Goal: Task Accomplishment & Management: Manage account settings

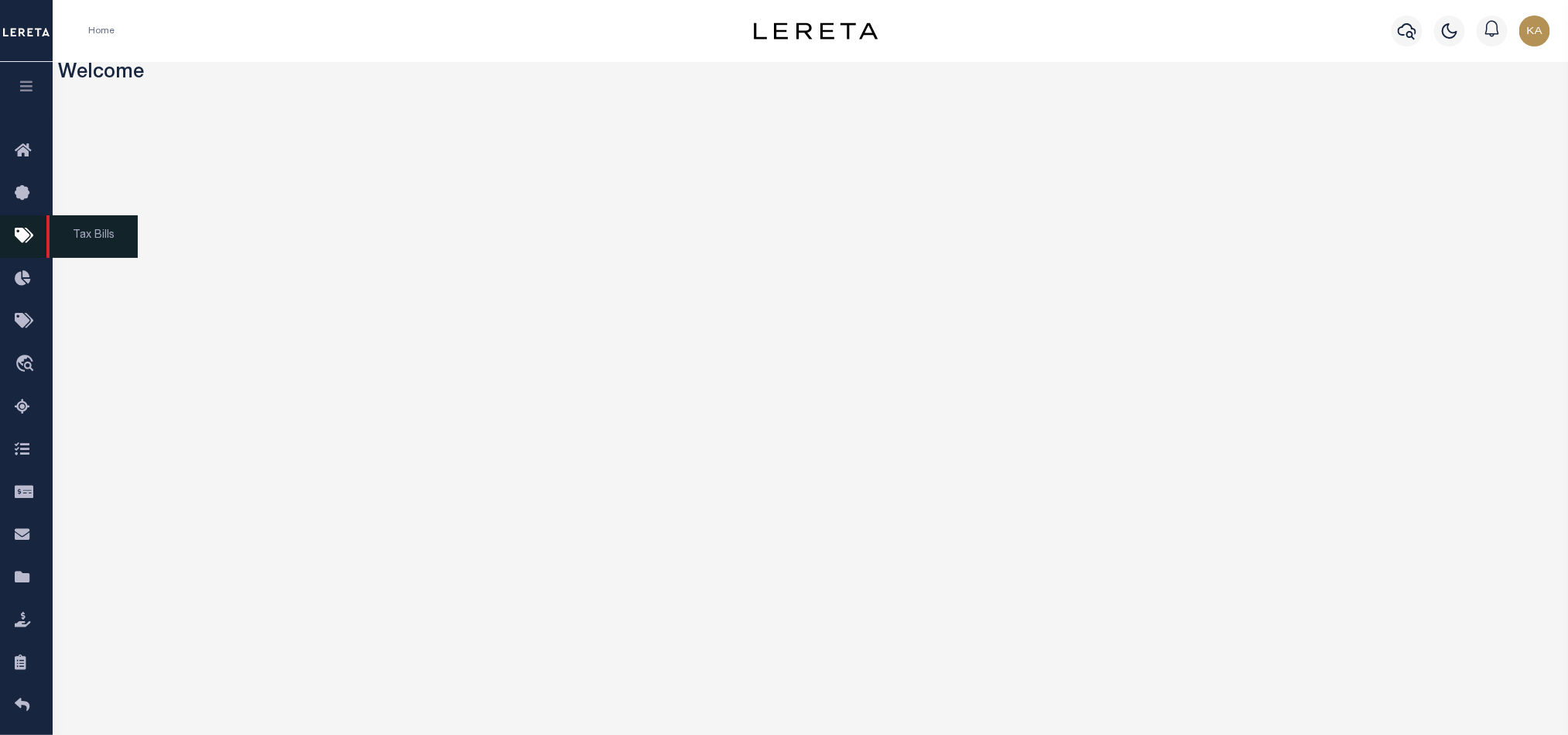
click at [15, 240] on icon at bounding box center [27, 237] width 25 height 19
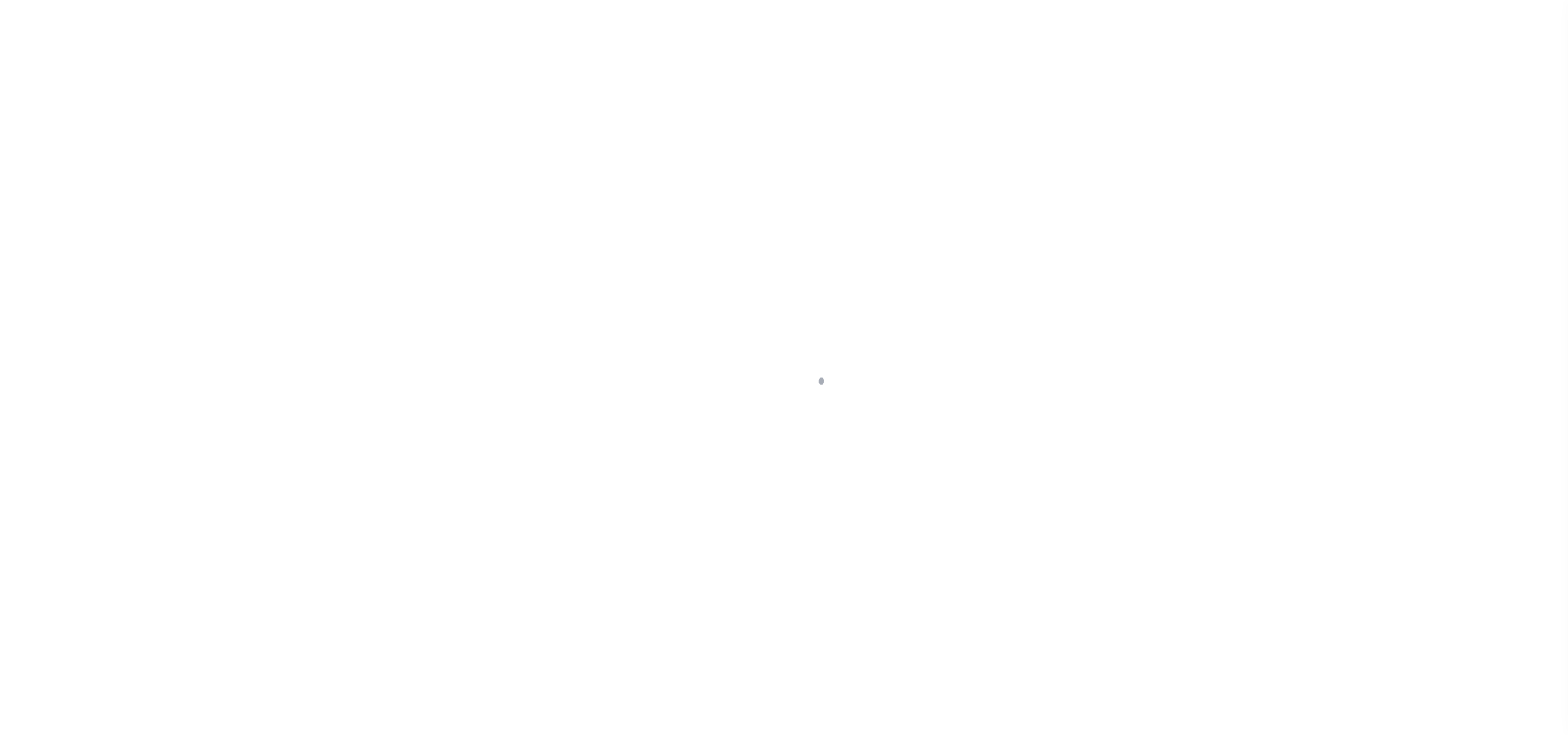
select select
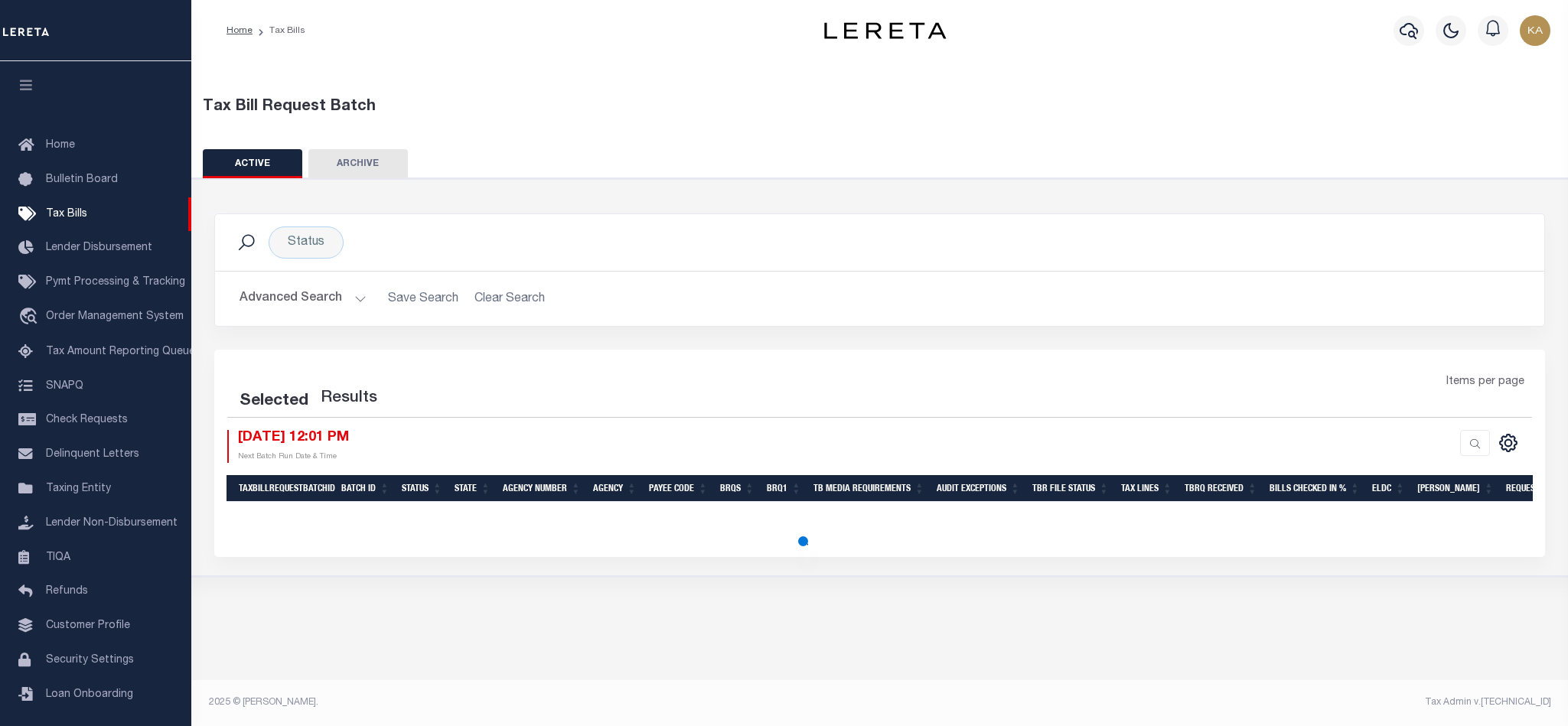
click at [324, 306] on button "Advanced Search" at bounding box center [303, 298] width 127 height 30
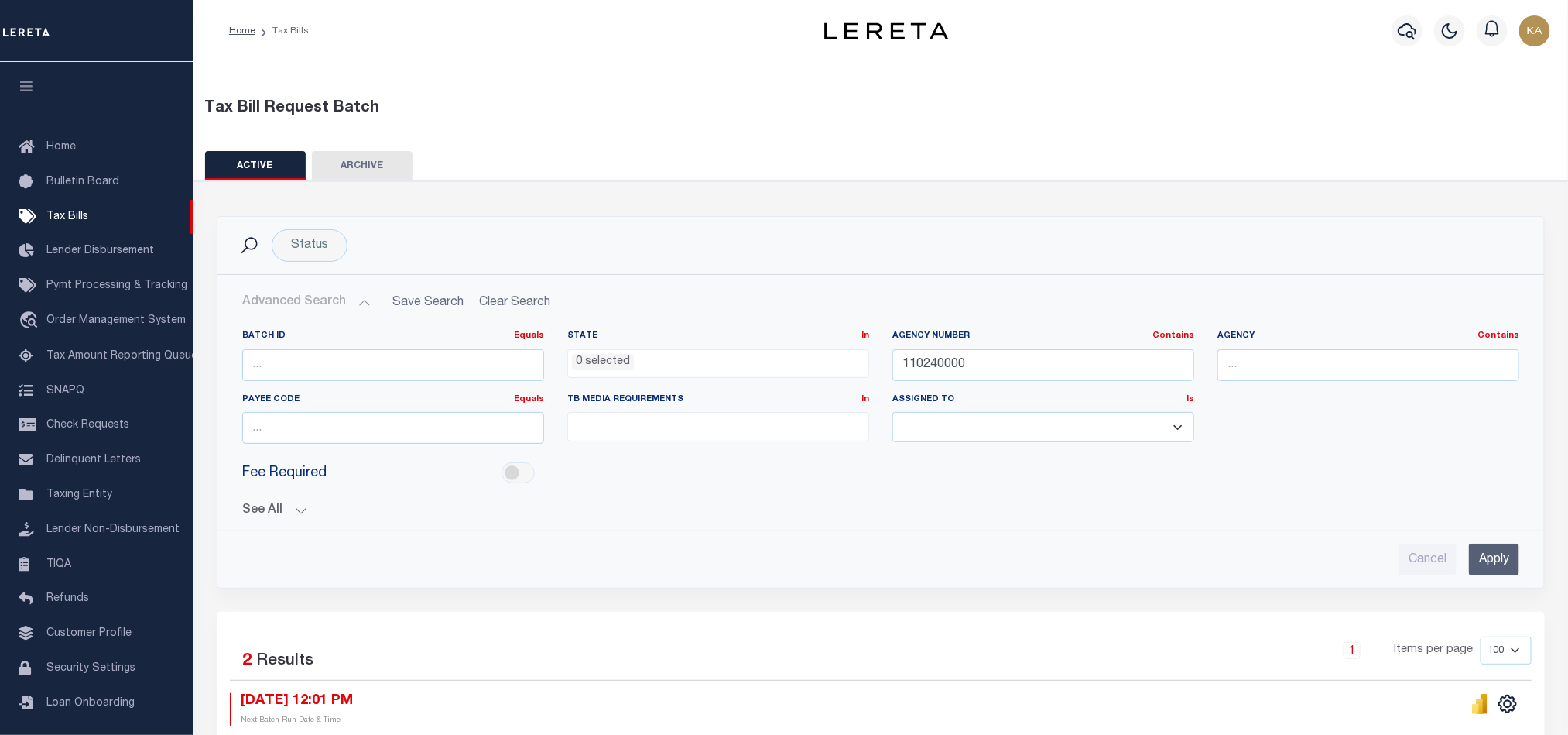
scroll to position [211, 0]
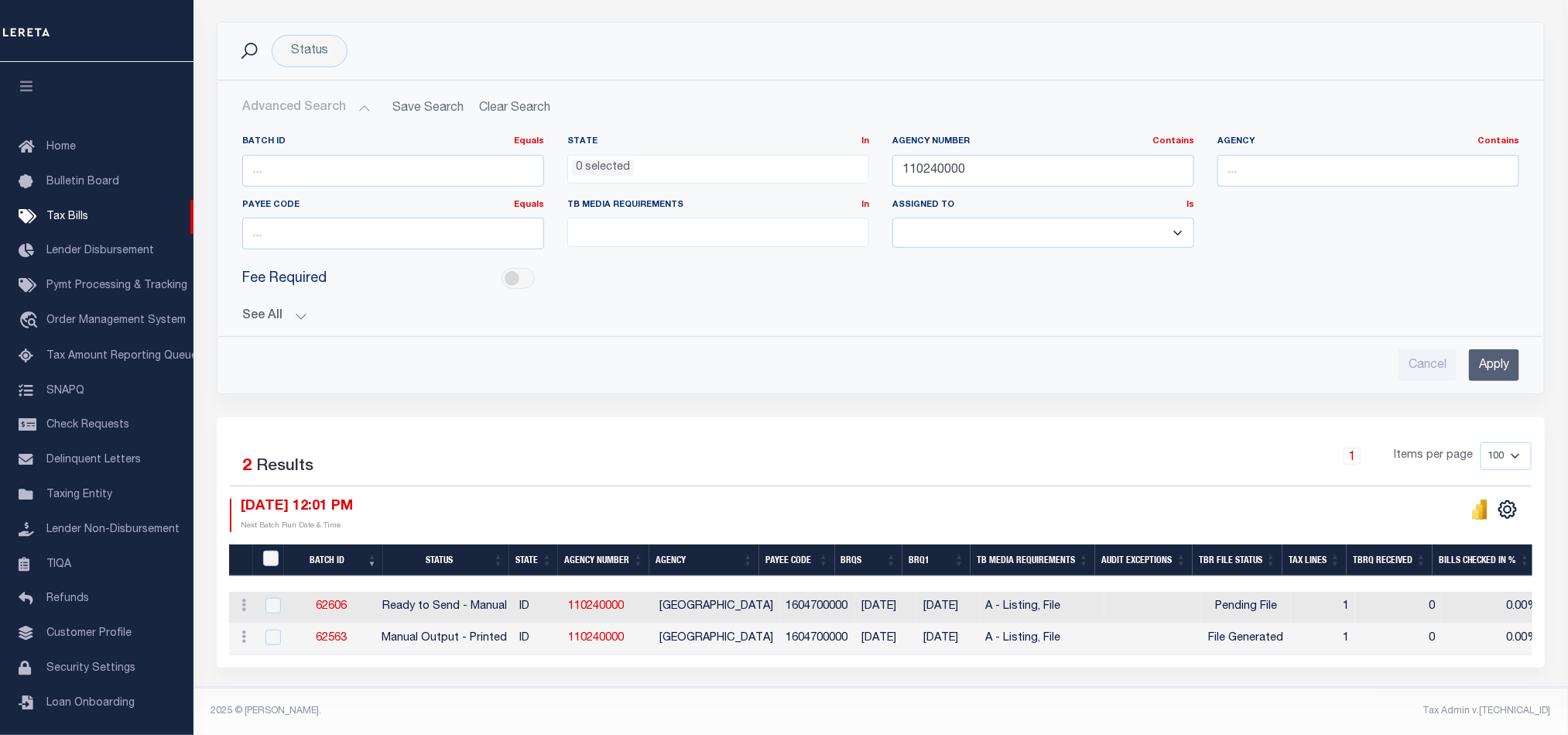
click at [944, 483] on div "Selected 2 Results 1 Items per page 100 200 500 1000 08/20/2025 12:01 PM Next B…" at bounding box center [880, 487] width 1327 height 89
click at [1123, 442] on div "1 Items per page 100 200 500 1000" at bounding box center [1046, 463] width 971 height 41
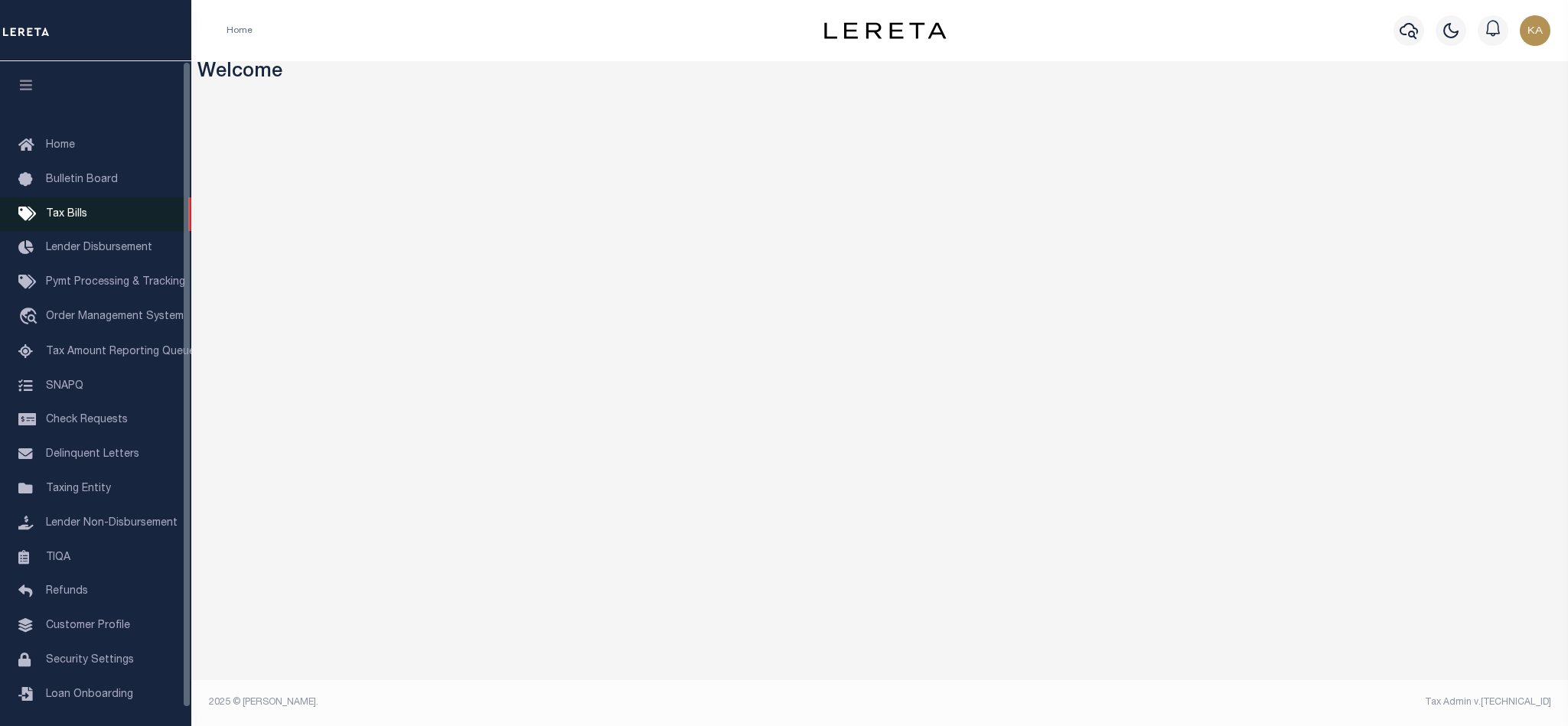
click at [71, 209] on span "Tax Bills" at bounding box center [66, 214] width 41 height 11
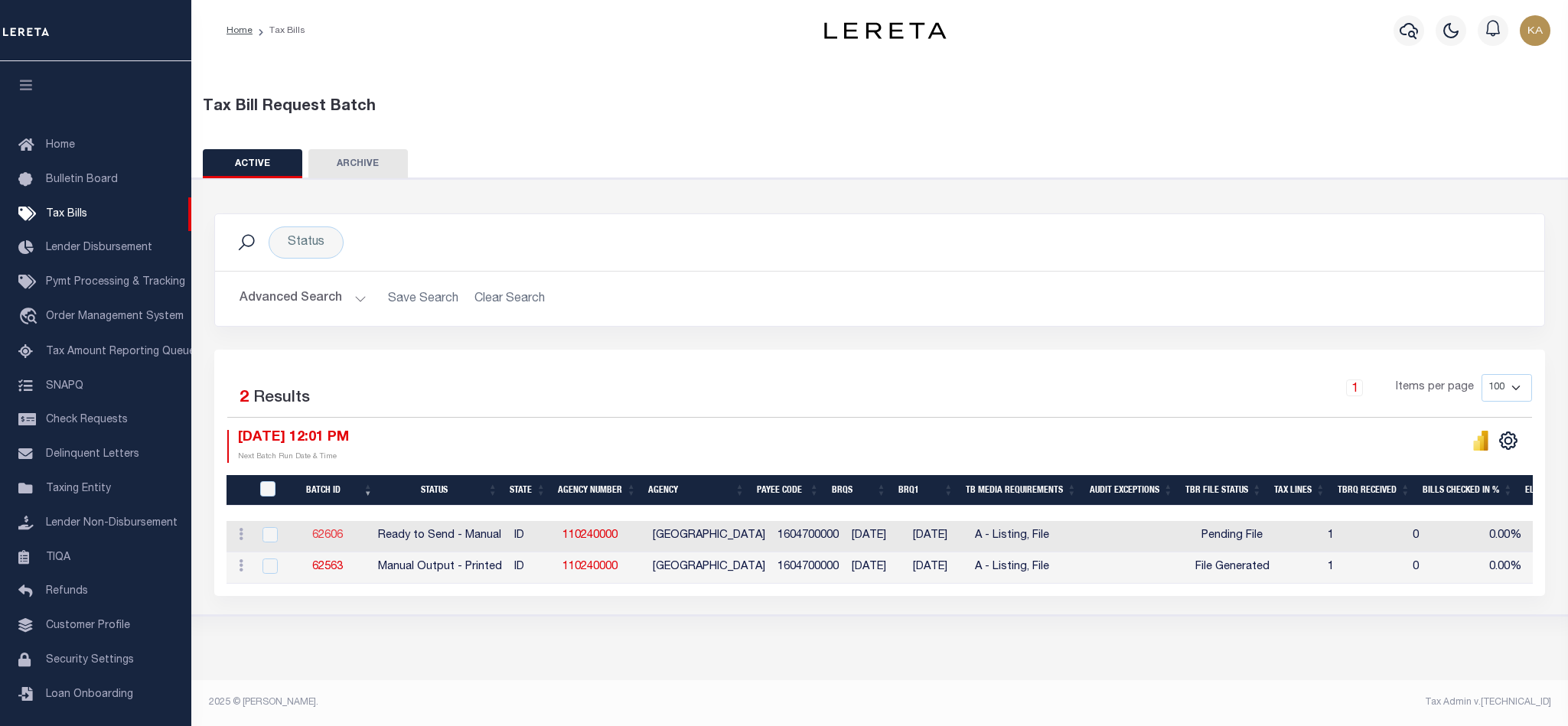
click at [339, 537] on link "62606" at bounding box center [328, 534] width 31 height 11
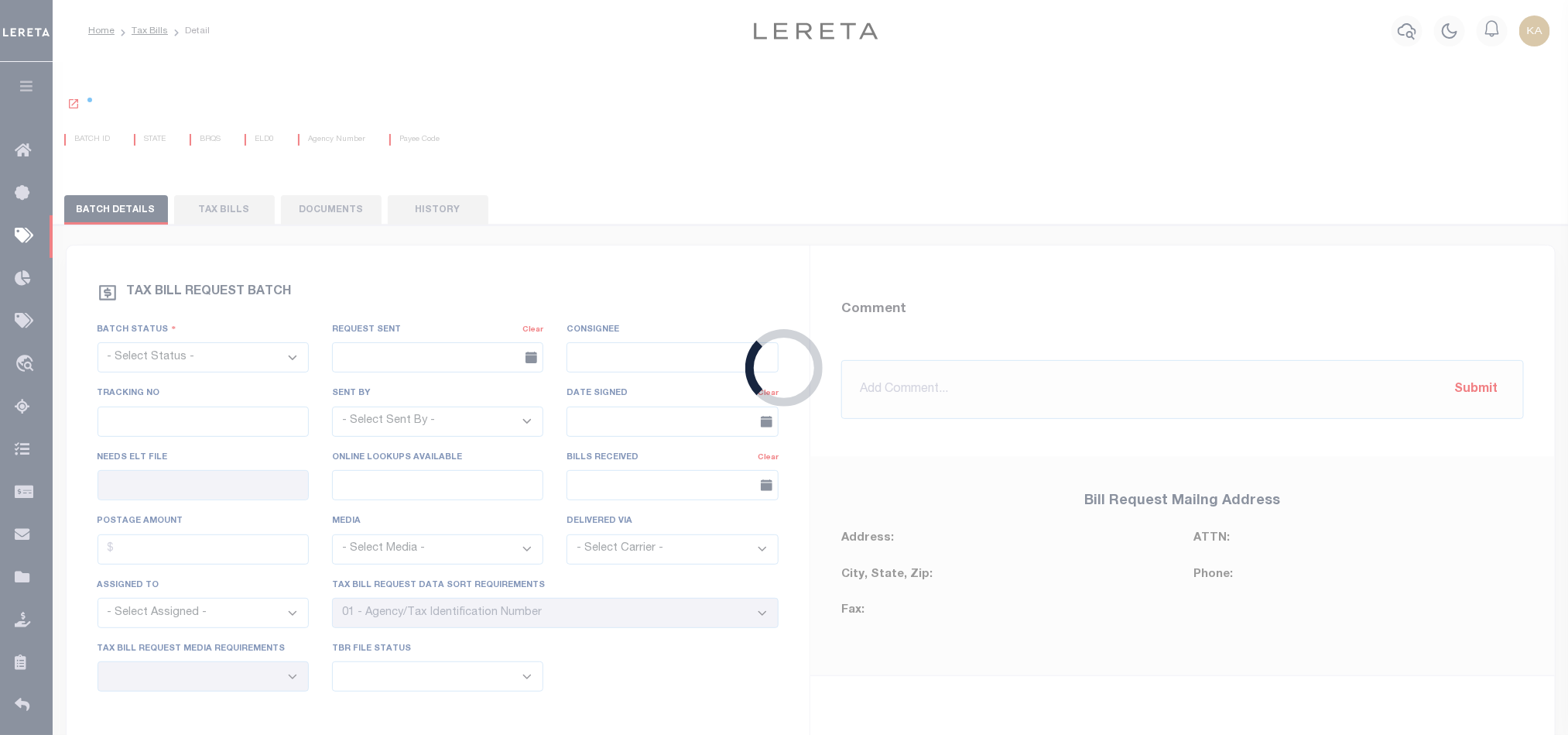
select select "RTS"
type input "No"
select select "16"
select select "1"
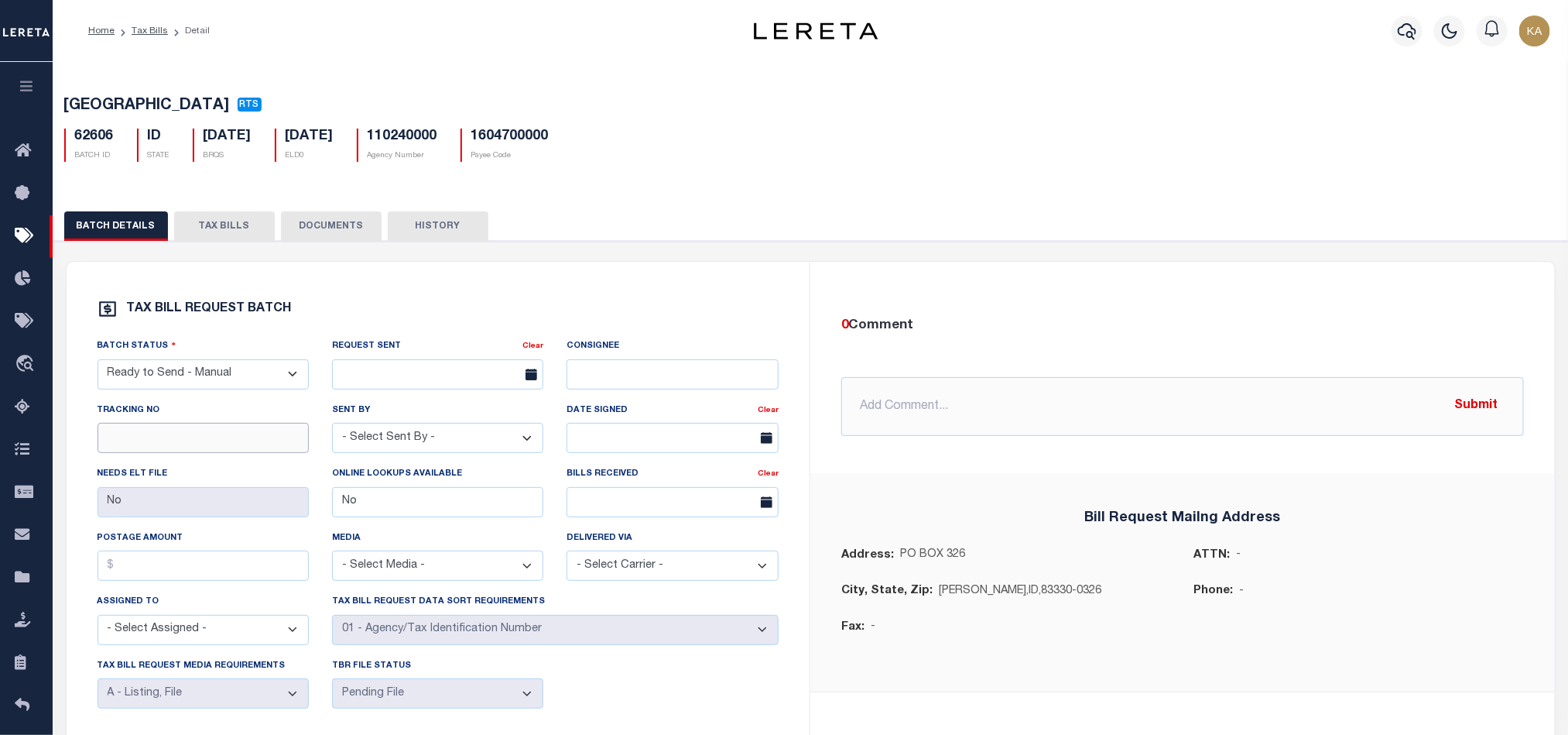
click at [212, 439] on input "text" at bounding box center [204, 437] width 211 height 30
type input "test"
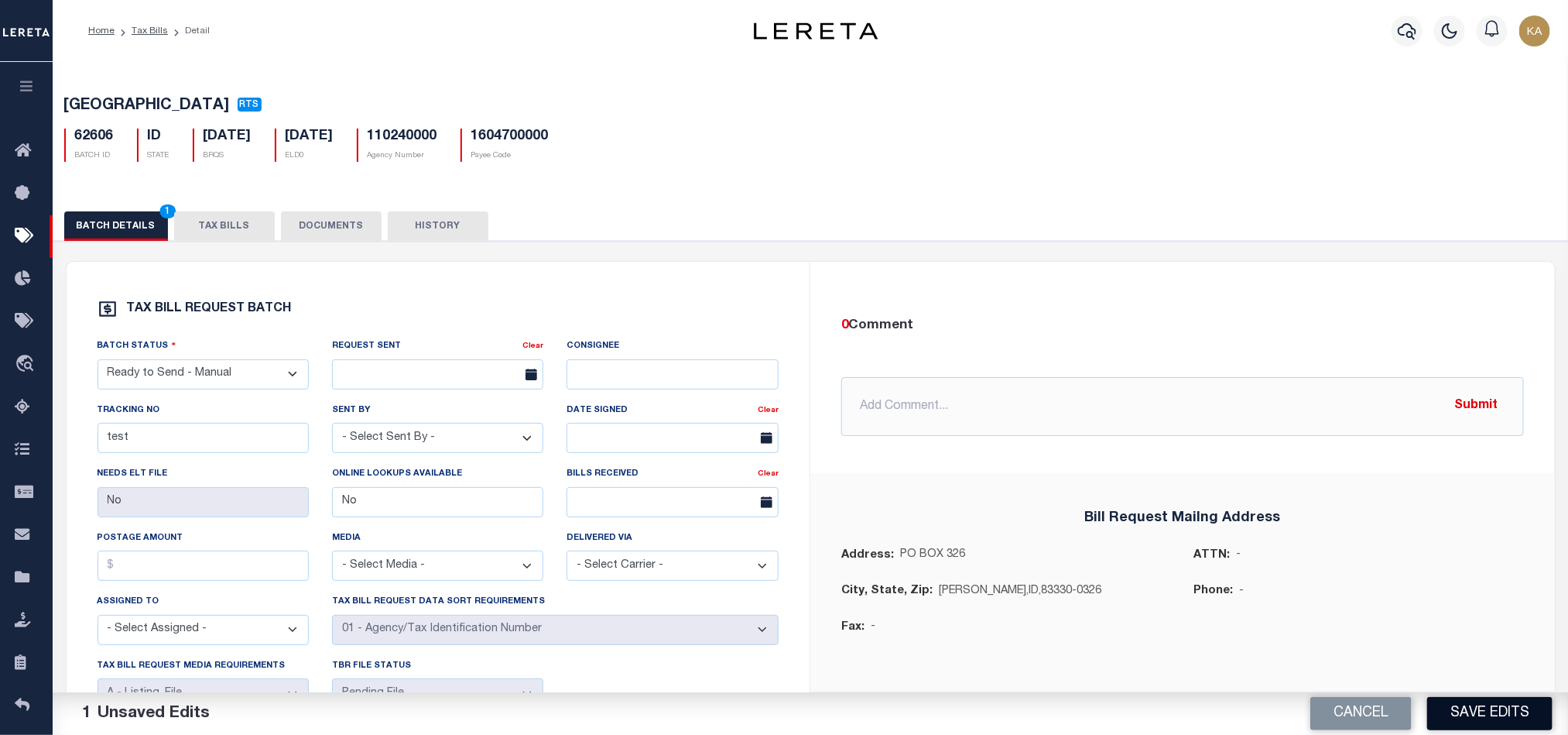
click at [1505, 718] on button "Save Edits" at bounding box center [1489, 714] width 125 height 33
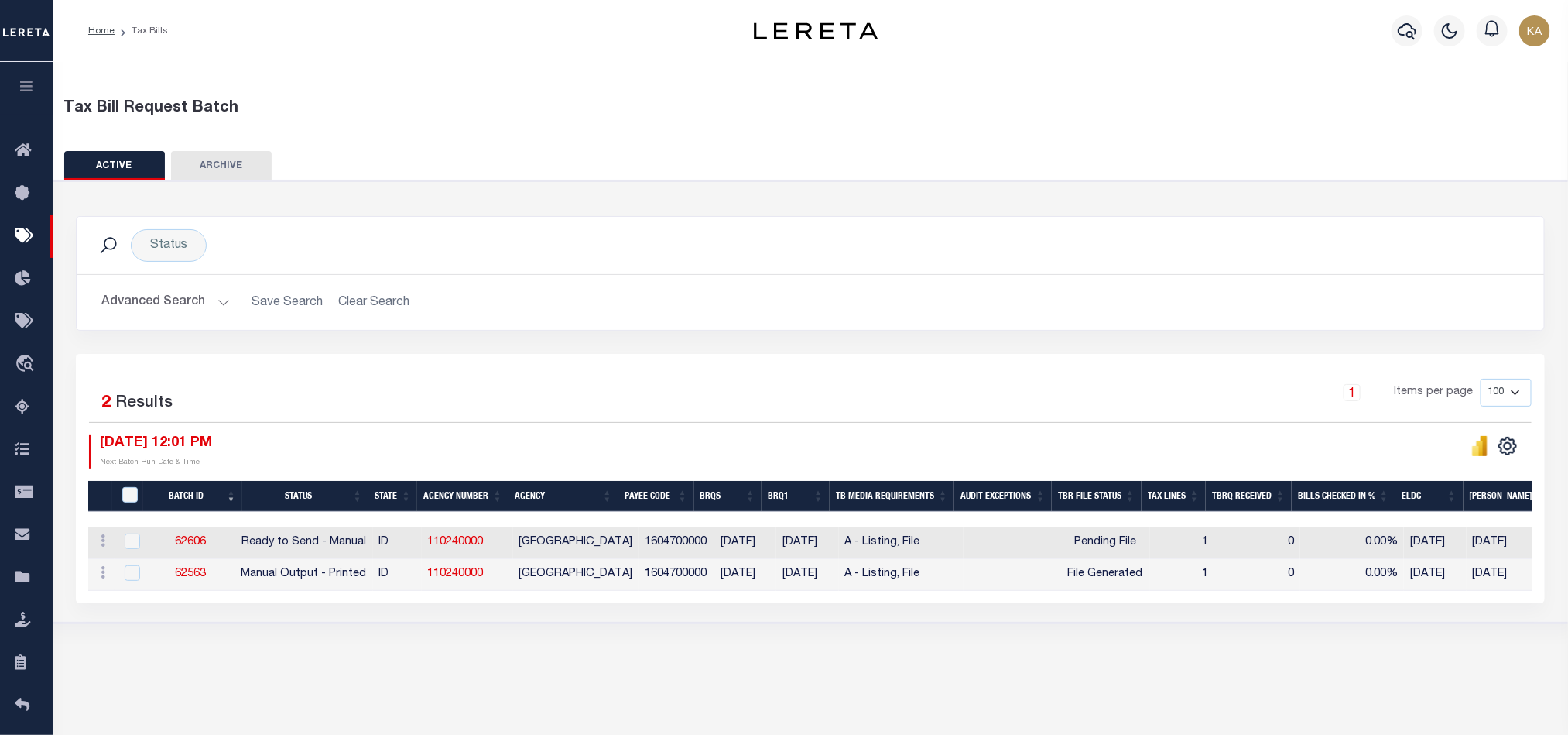
click at [196, 544] on link "62606" at bounding box center [190, 541] width 31 height 11
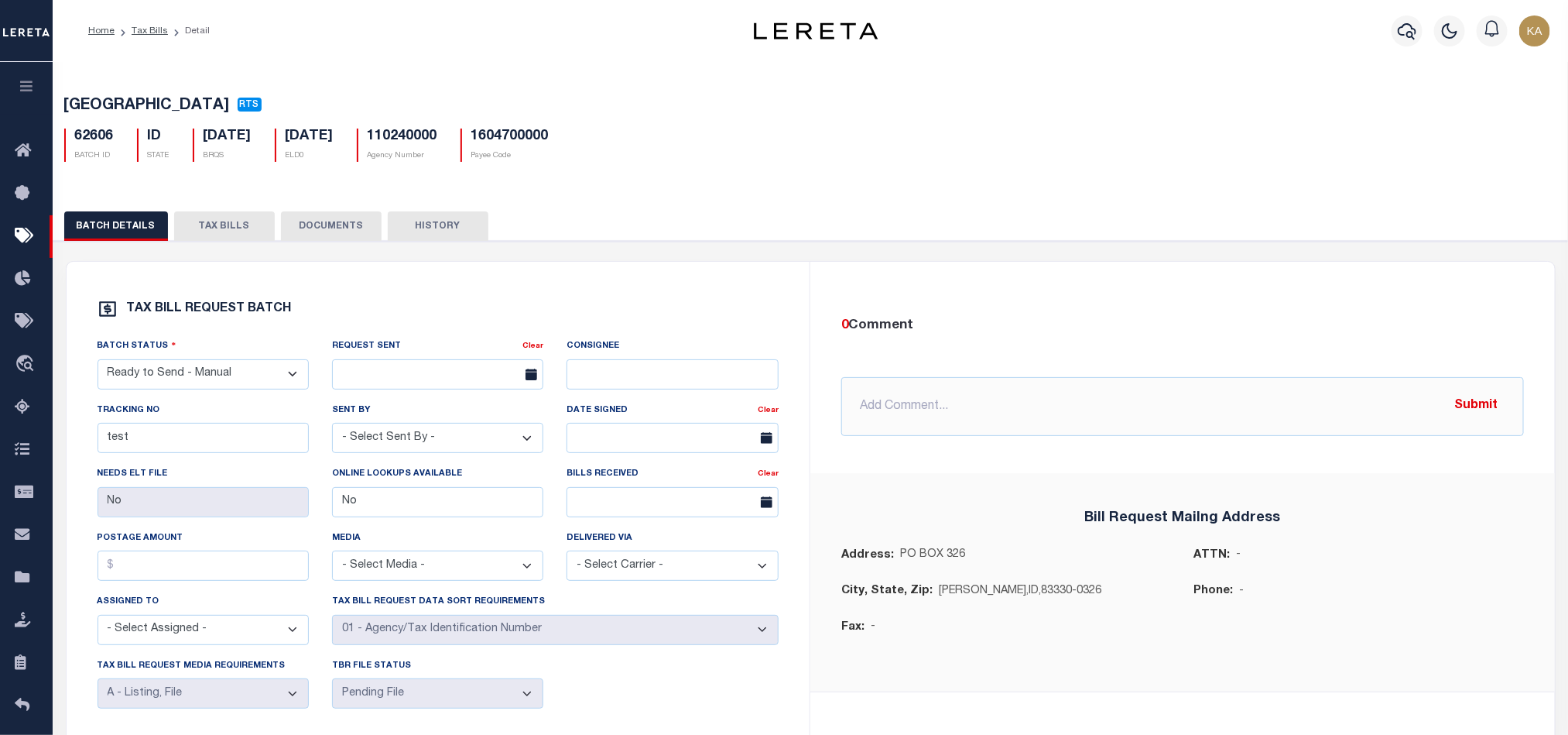
click at [441, 231] on button "HISTORY" at bounding box center [438, 226] width 101 height 29
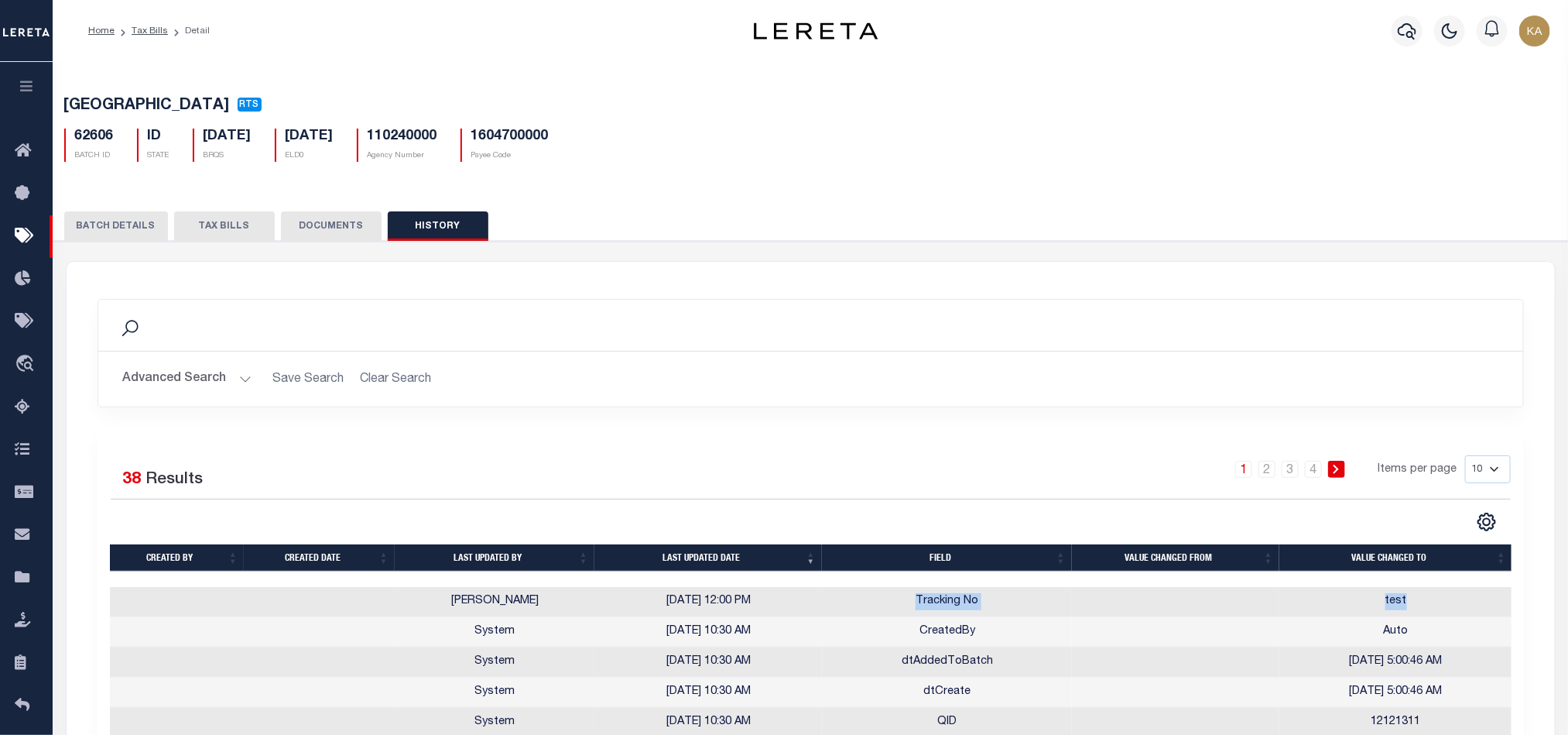
drag, startPoint x: 906, startPoint y: 608, endPoint x: 1443, endPoint y: 605, distance: 537.0
click at [1443, 605] on tr "Karan Panchamiya 08/20/2025 12:00 PM Tracking No test" at bounding box center [811, 601] width 1403 height 30
